Goal: Information Seeking & Learning: Check status

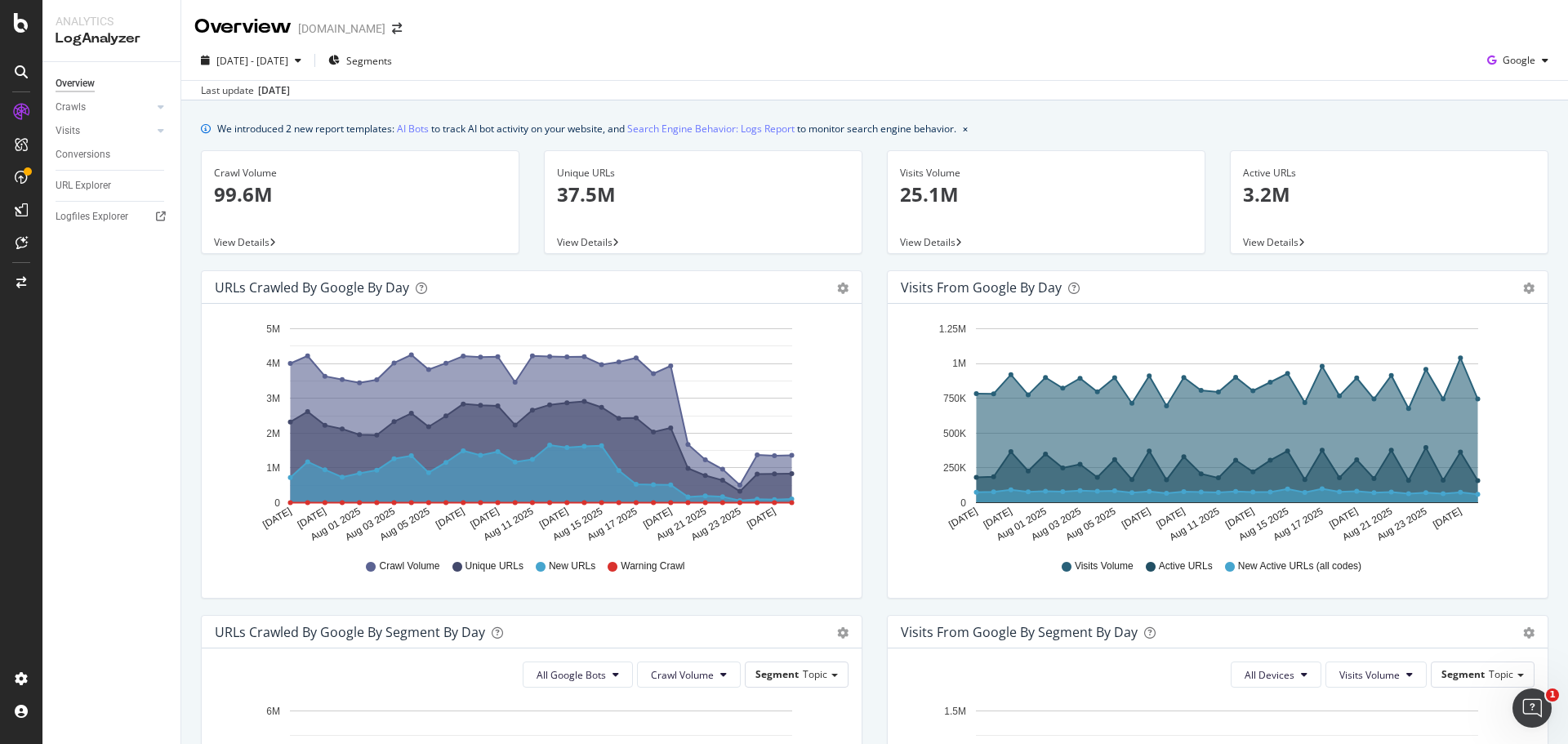
click at [839, 57] on div "[DATE] - [DATE] Segments Google" at bounding box center [874, 64] width 1387 height 32
